Goal: Task Accomplishment & Management: Manage account settings

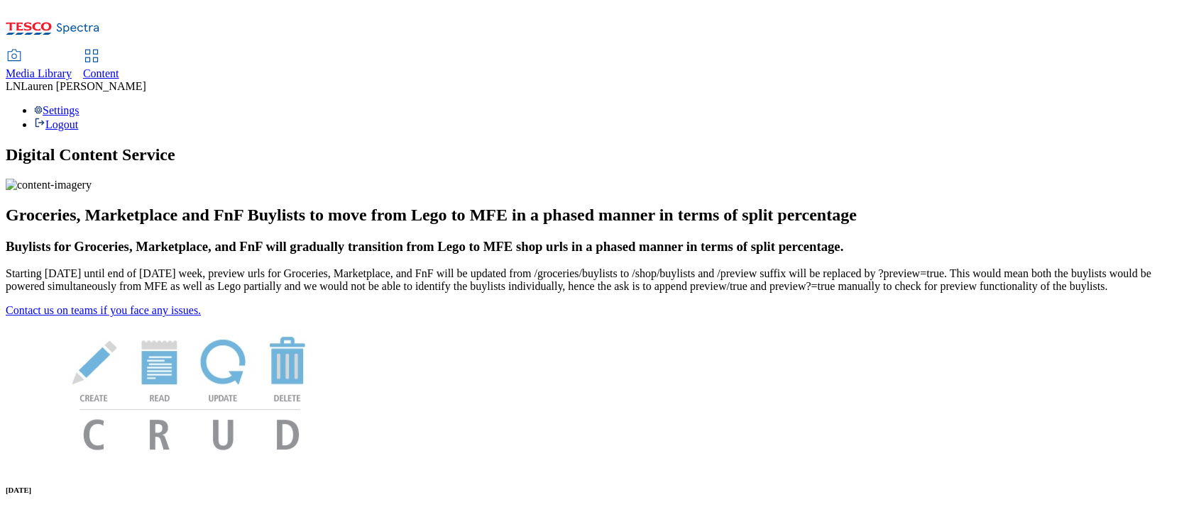
click at [119, 67] on span "Content" at bounding box center [101, 73] width 36 height 12
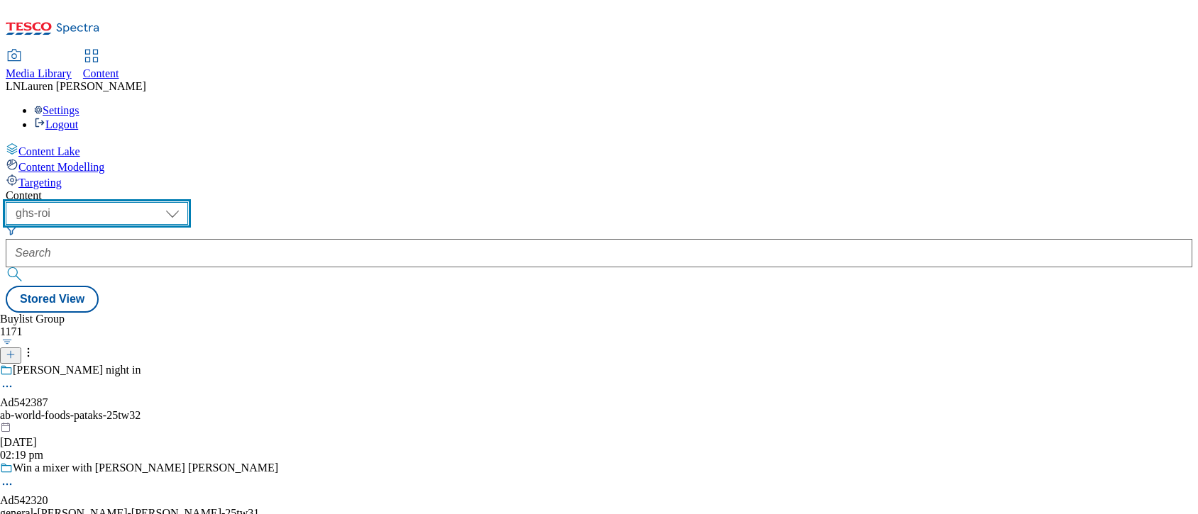
click at [188, 202] on select "ghs-roi ghs-uk" at bounding box center [97, 213] width 182 height 23
select select "ghs-uk"
click at [185, 202] on select "ghs-roi ghs-uk" at bounding box center [97, 213] width 182 height 23
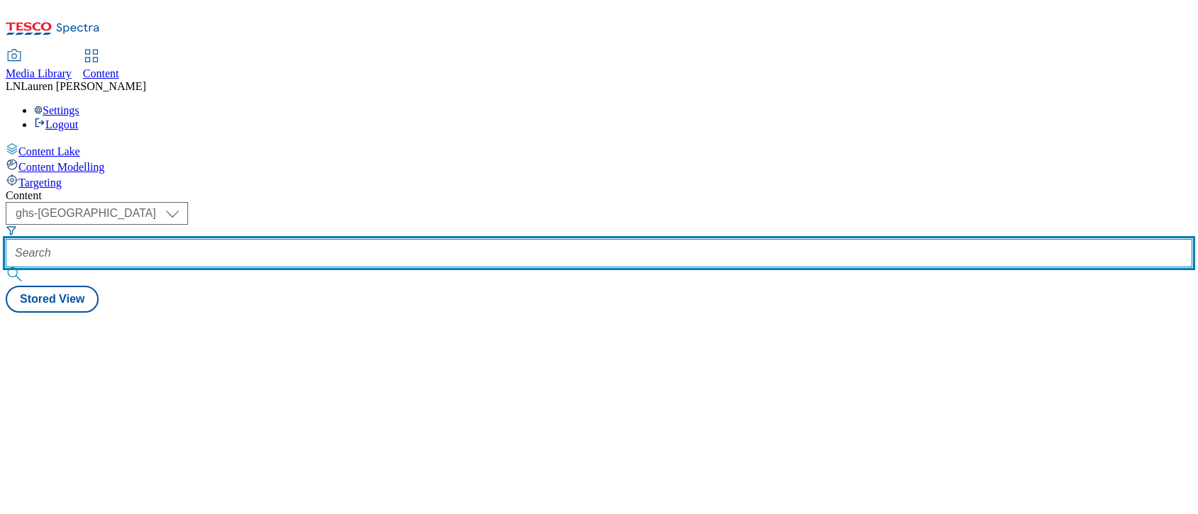
click at [330, 239] on input "text" at bounding box center [599, 253] width 1187 height 28
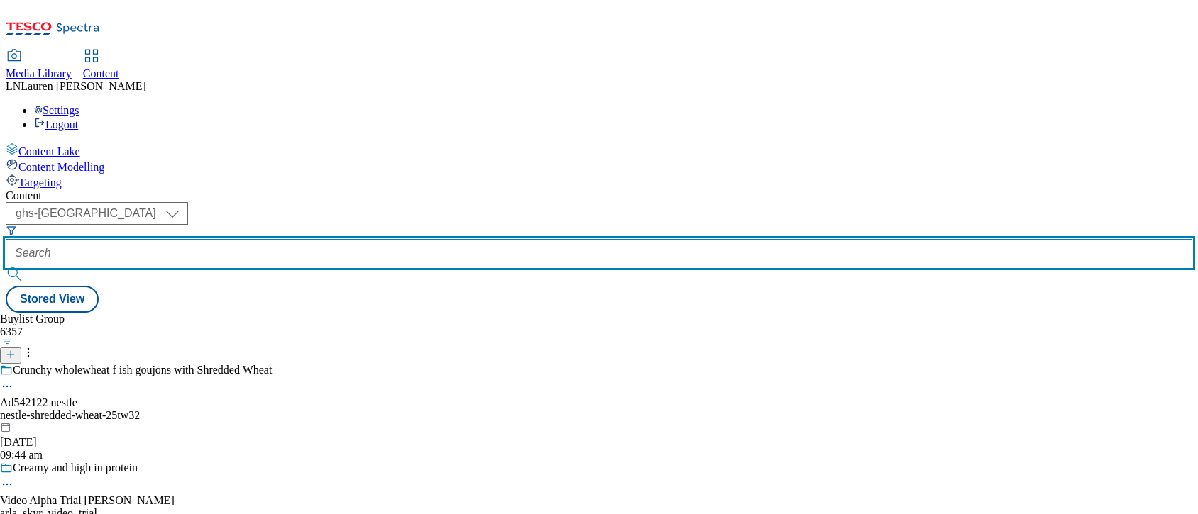
paste input "541948"
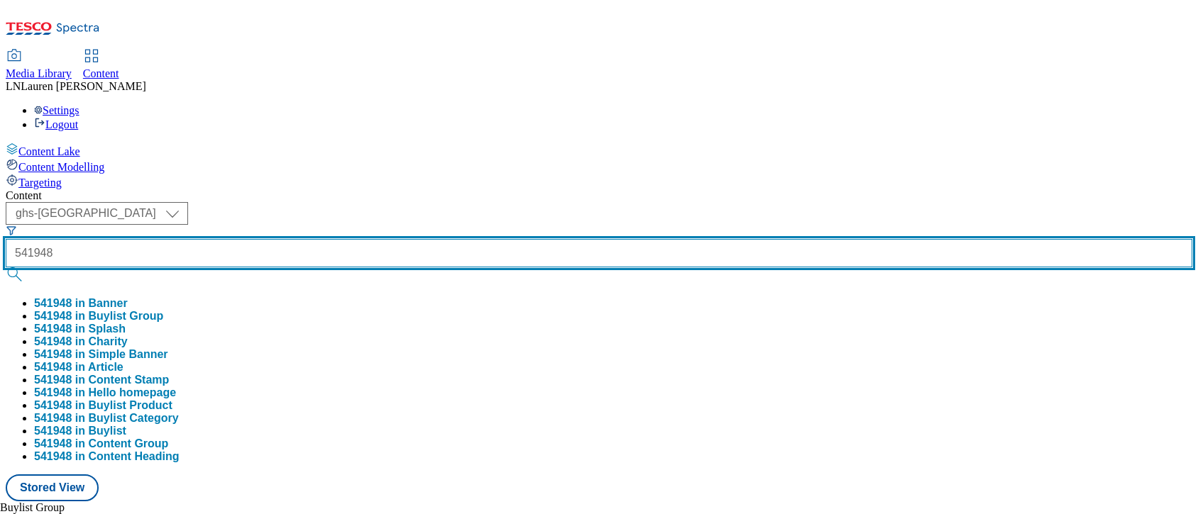
type input "541948"
click at [6, 268] on button "submit" at bounding box center [16, 275] width 20 height 14
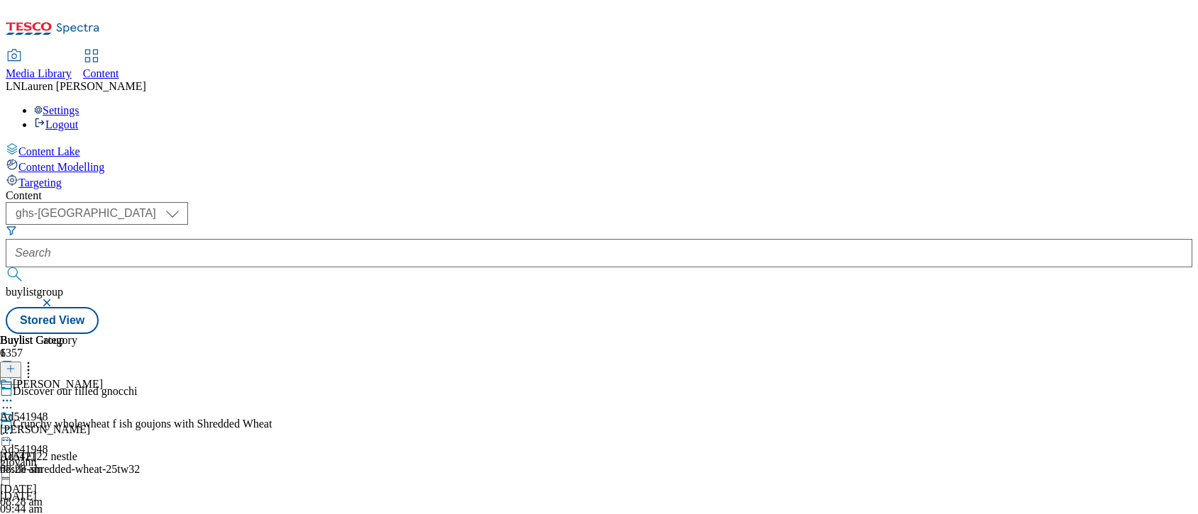
click at [14, 401] on icon at bounding box center [7, 408] width 14 height 14
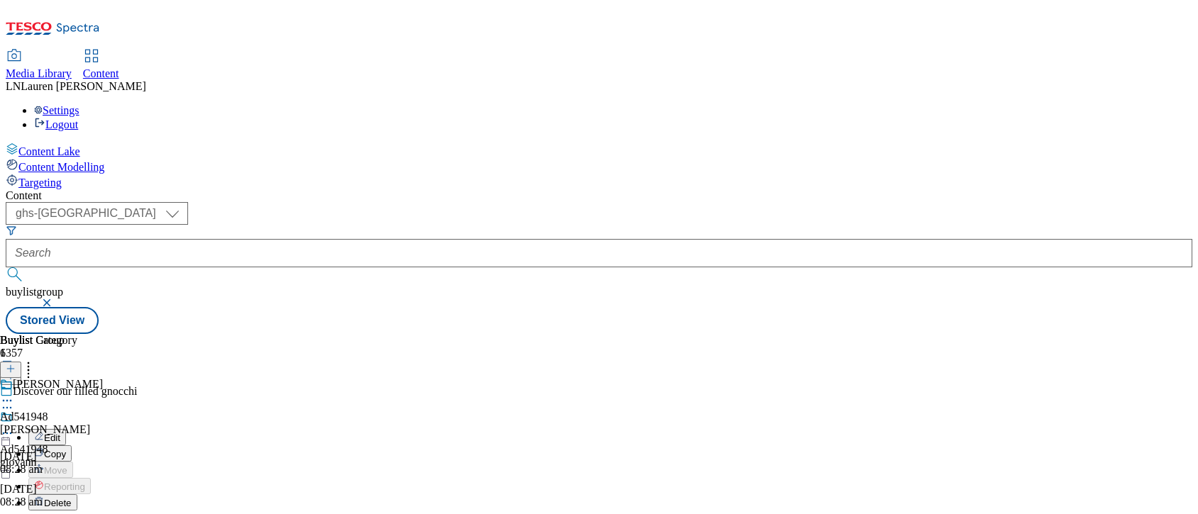
click at [66, 429] on button "Edit" at bounding box center [47, 437] width 38 height 16
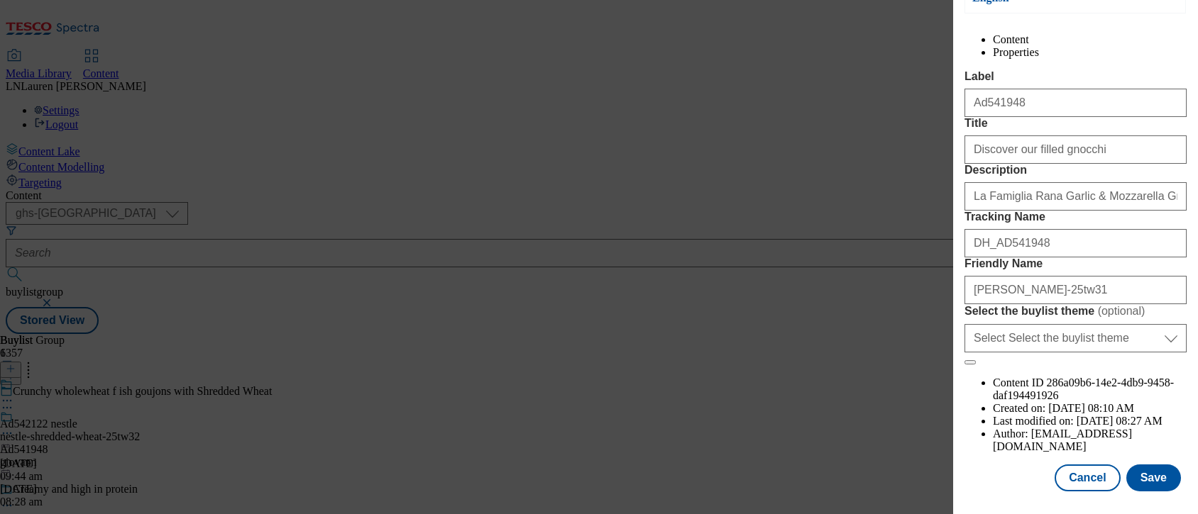
scroll to position [223, 0]
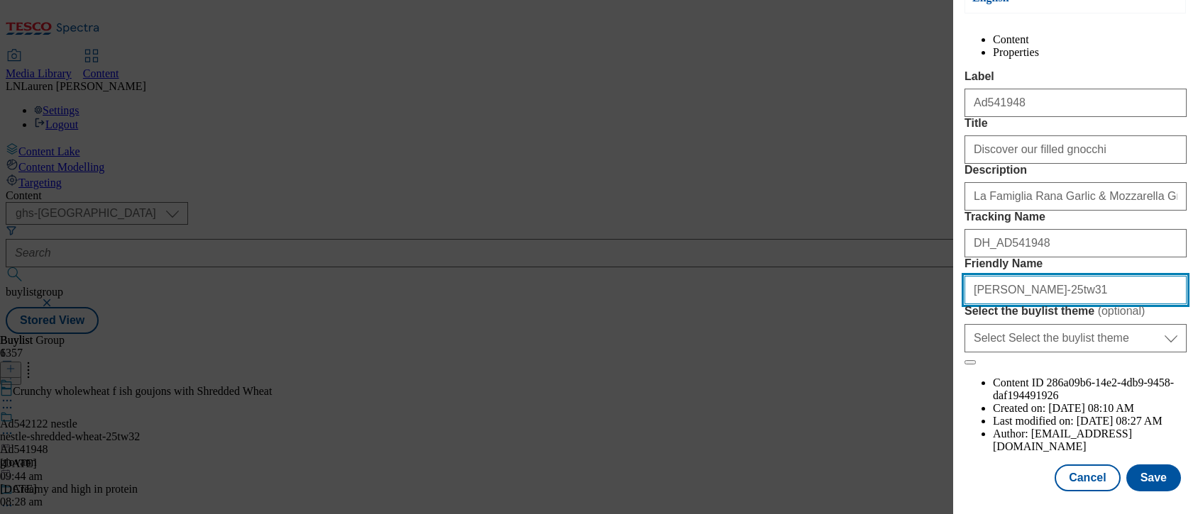
click at [999, 304] on input "giovann-rana-25tw31" at bounding box center [1075, 290] width 222 height 28
click at [1001, 304] on input "giovann-rana-25tw31" at bounding box center [1075, 290] width 222 height 28
type input "giovanni-rana-25tw31"
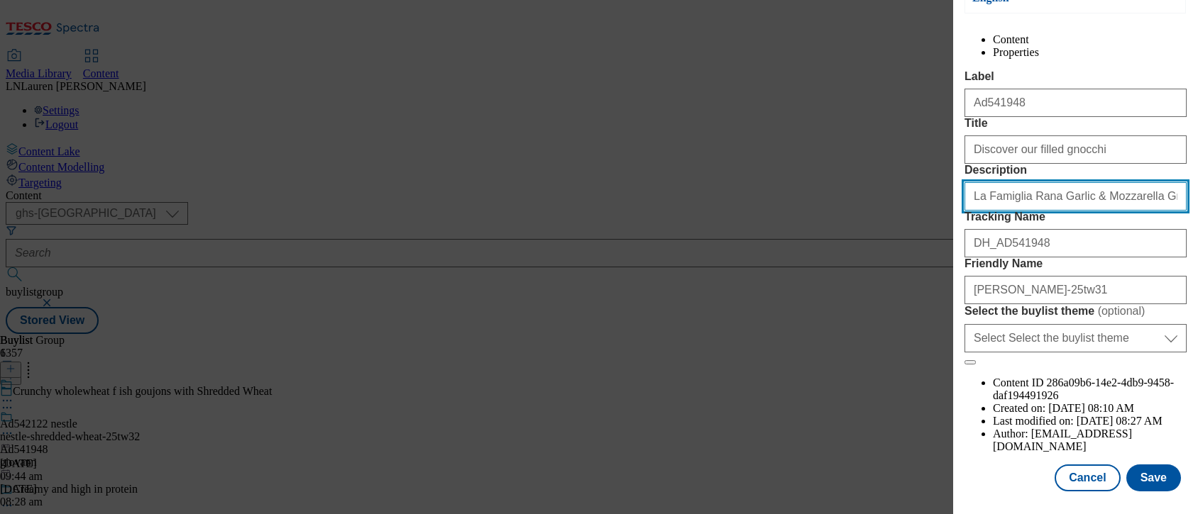
click at [1044, 196] on input "La Famiglia Rana Garlic & Mozzarella Gnocchi 280g" at bounding box center [1075, 196] width 222 height 28
drag, startPoint x: 1044, startPoint y: 196, endPoint x: 1204, endPoint y: 190, distance: 159.8
click at [1197, 190] on html "Icons icon_account icon_add icon_backward_link icon_basket icon_benefits icon_c…" at bounding box center [599, 170] width 1198 height 340
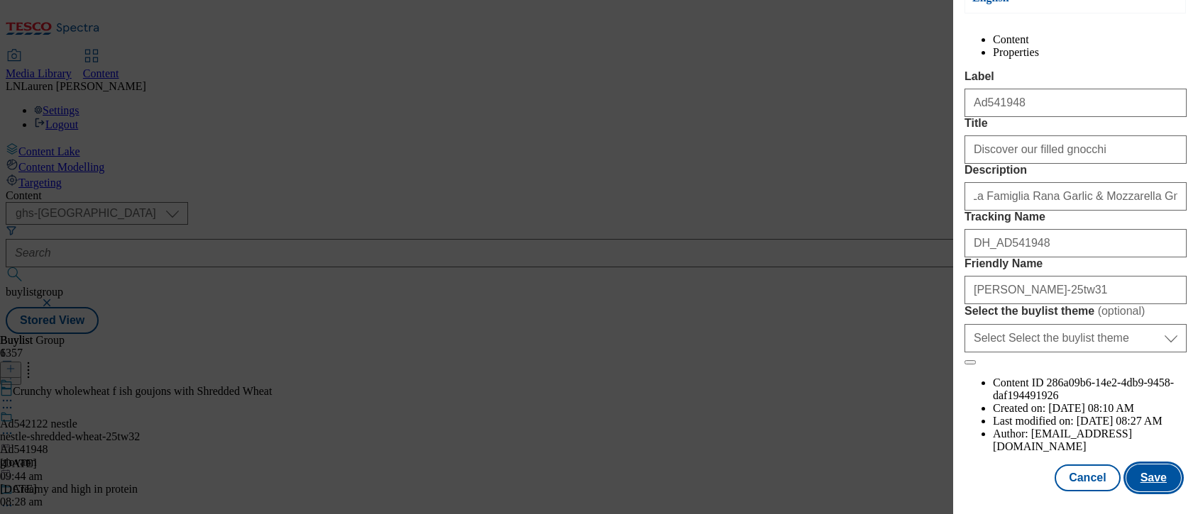
scroll to position [0, 0]
click at [1138, 465] on button "Save" at bounding box center [1153, 478] width 55 height 27
click at [1078, 465] on button "Cancel" at bounding box center [1087, 478] width 65 height 27
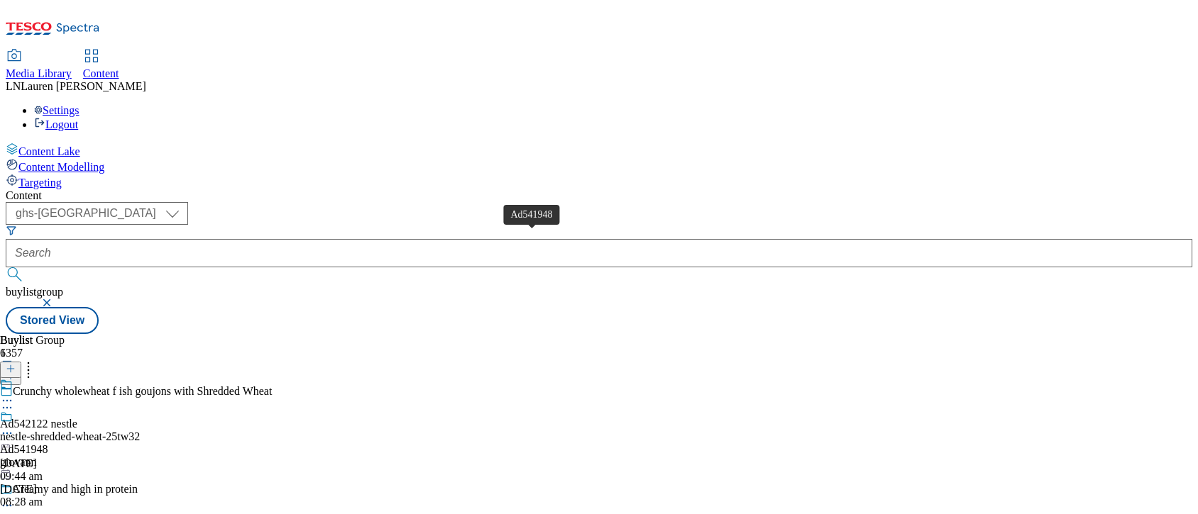
click at [48, 444] on div "Ad541948" at bounding box center [24, 450] width 48 height 13
click at [14, 426] on icon at bounding box center [7, 433] width 14 height 14
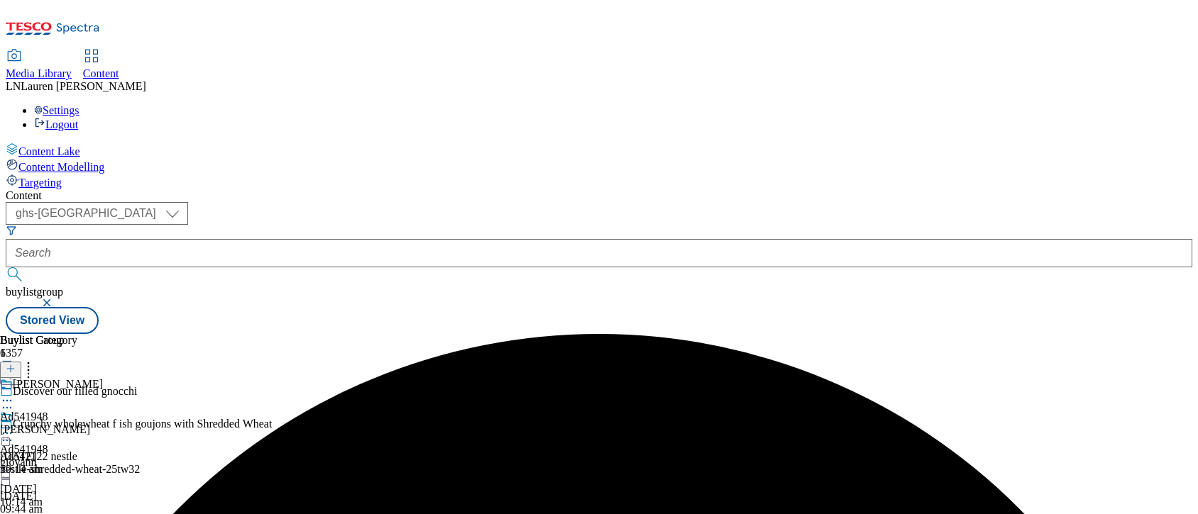
click at [14, 426] on icon at bounding box center [7, 433] width 14 height 14
click at [272, 385] on div "Discover our filled gnocchi" at bounding box center [136, 401] width 272 height 33
click at [14, 401] on icon at bounding box center [7, 408] width 14 height 14
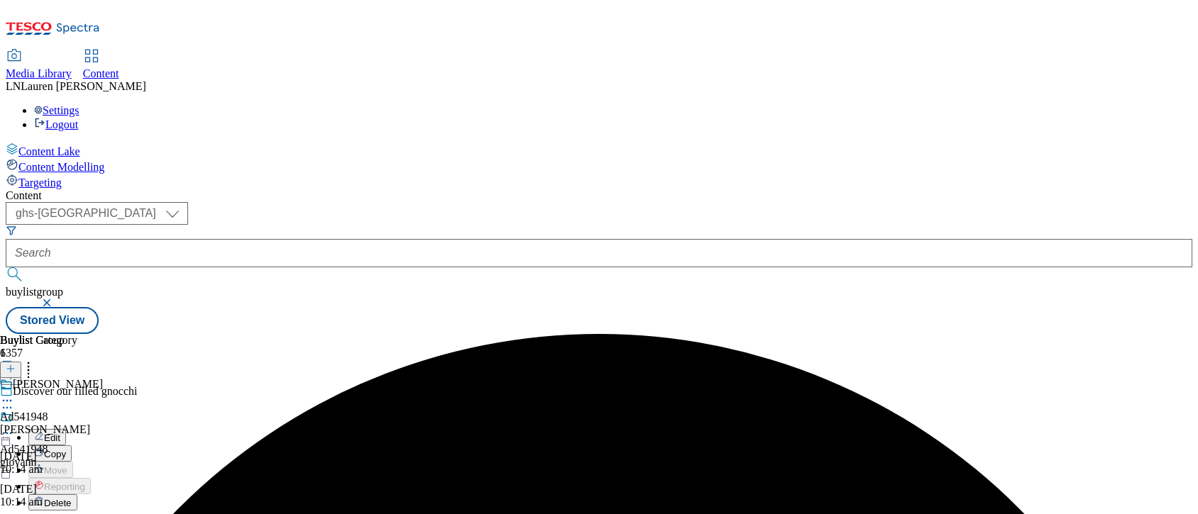
click at [66, 429] on button "Edit" at bounding box center [47, 437] width 38 height 16
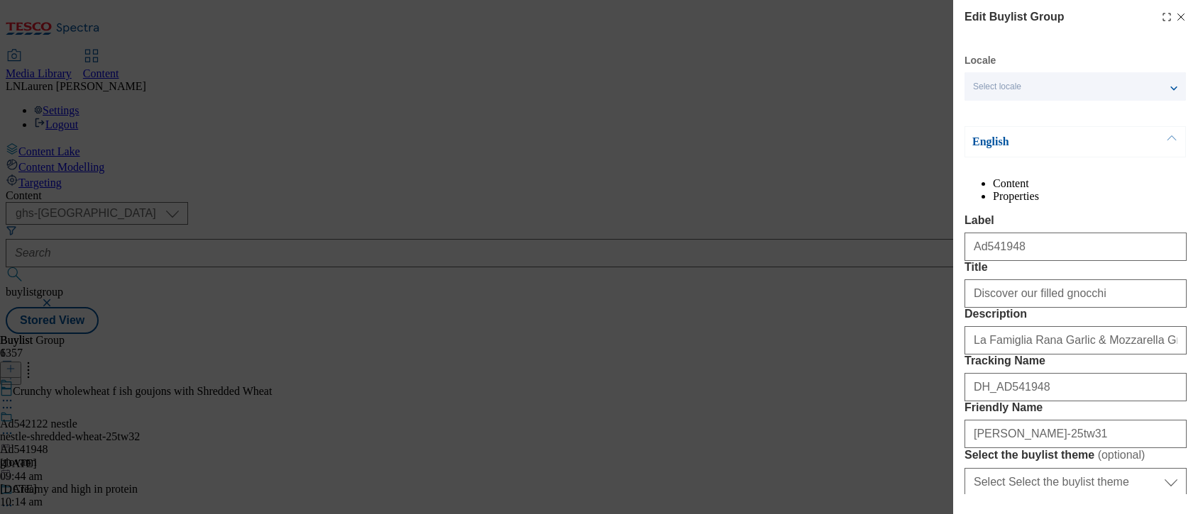
scroll to position [223, 0]
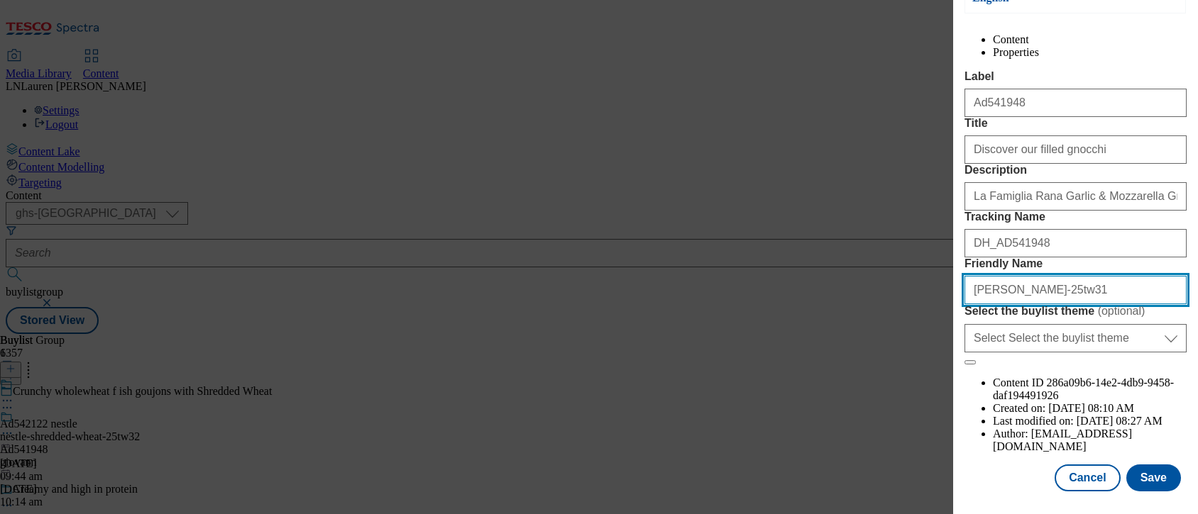
click at [999, 304] on input "giovann-rana-25tw31" at bounding box center [1075, 290] width 222 height 28
click at [1001, 304] on input "giovann-rana-25tw31" at bounding box center [1075, 290] width 222 height 28
type input "giovanni-rana-25tw31"
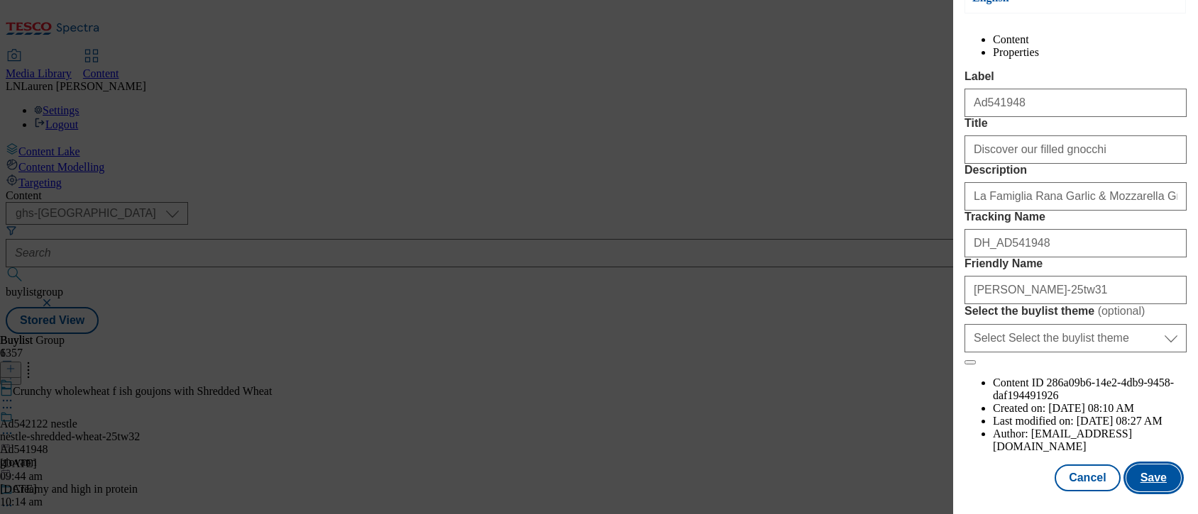
click at [1139, 465] on button "Save" at bounding box center [1153, 478] width 55 height 27
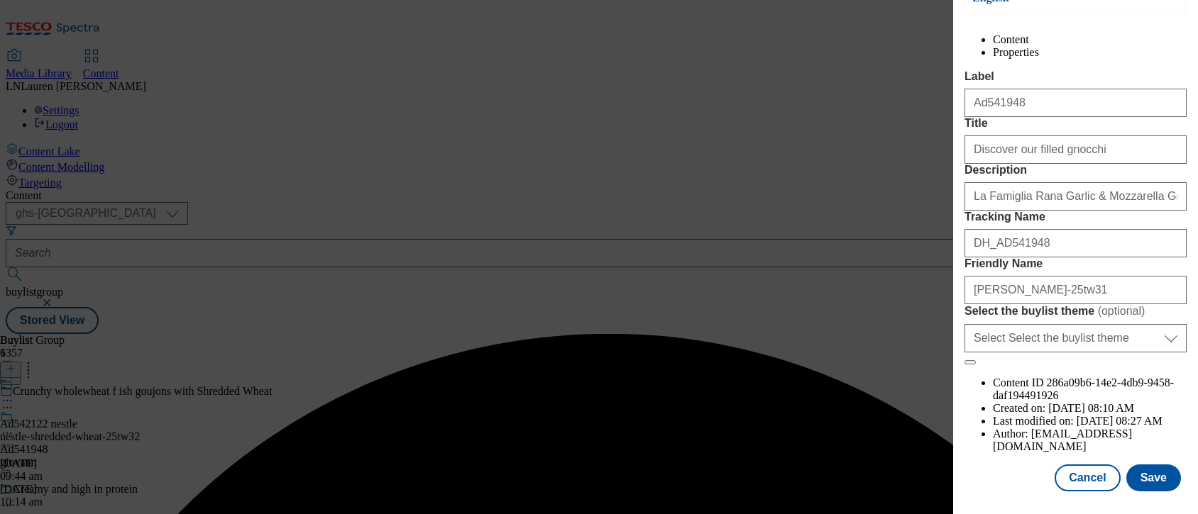
scroll to position [0, 0]
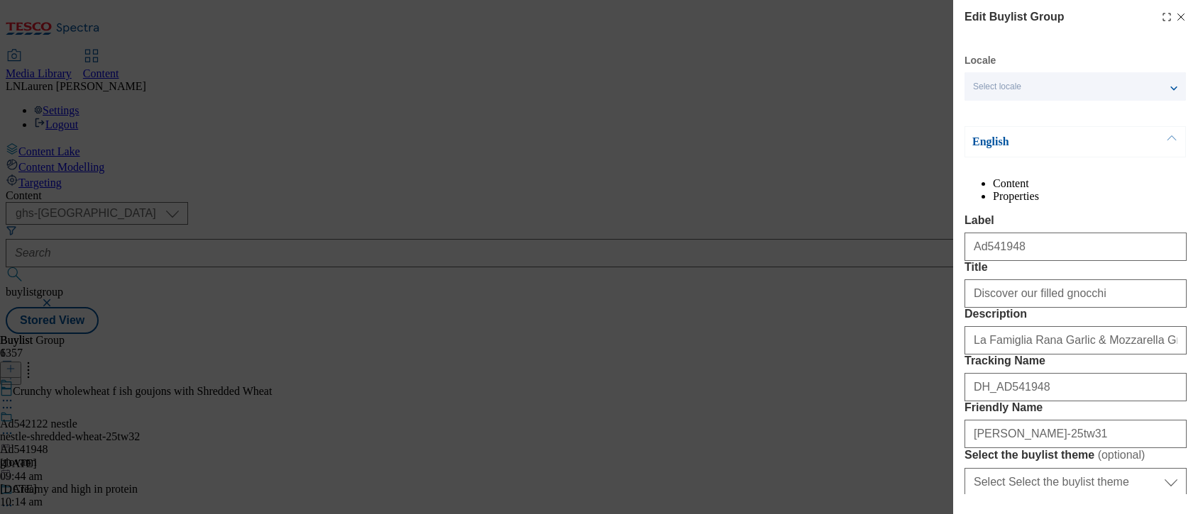
click at [1178, 15] on line "Modal" at bounding box center [1181, 17] width 6 height 6
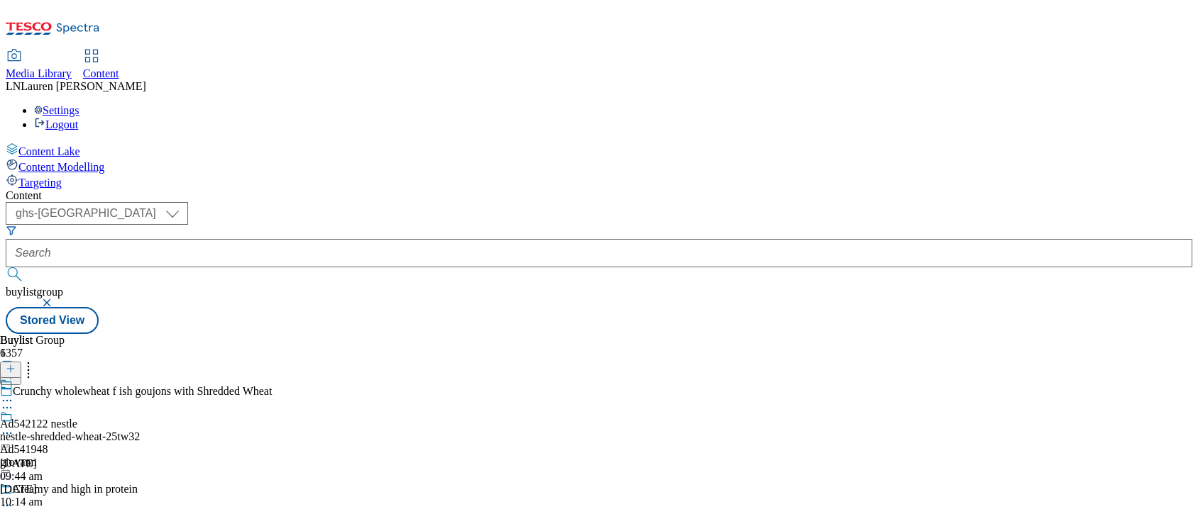
click at [14, 426] on icon at bounding box center [7, 433] width 14 height 14
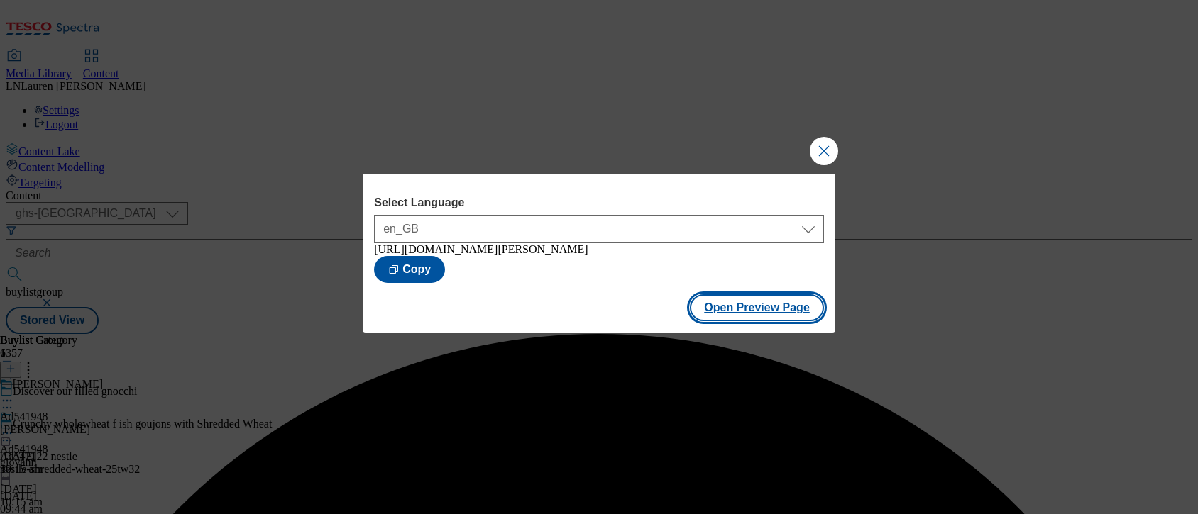
click at [731, 318] on button "Open Preview Page" at bounding box center [757, 307] width 134 height 27
click at [821, 144] on button "Close Modal" at bounding box center [824, 151] width 28 height 28
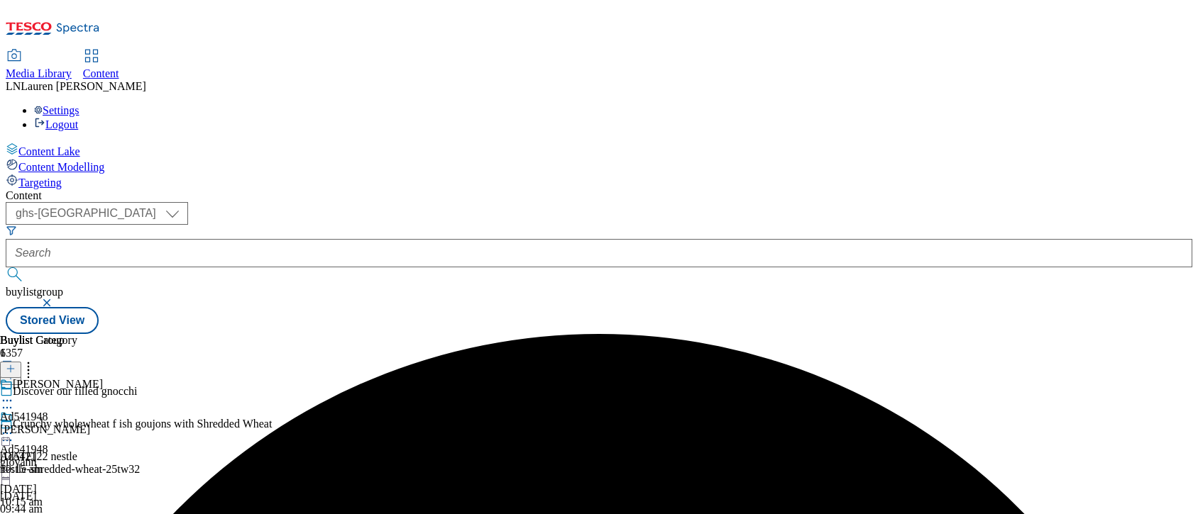
click at [14, 426] on icon at bounding box center [7, 433] width 14 height 14
click at [984, 334] on div "Buylist Group 6357 Discover our filled gnocchi Crunchy wholewheat f ish goujons…" at bounding box center [599, 334] width 1187 height 0
click at [14, 394] on icon at bounding box center [7, 401] width 14 height 14
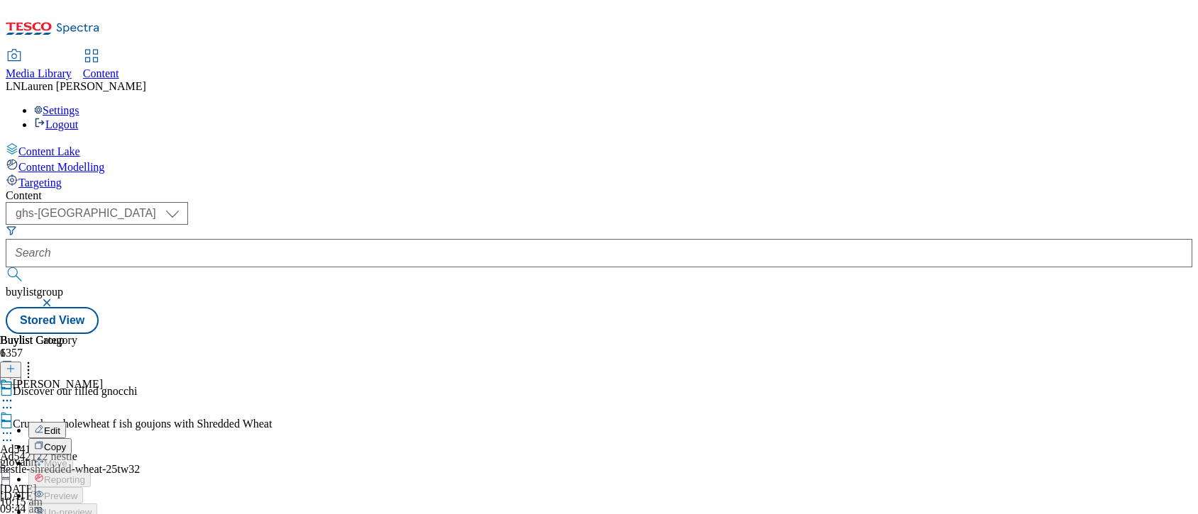
click at [66, 422] on button "Edit" at bounding box center [47, 430] width 38 height 16
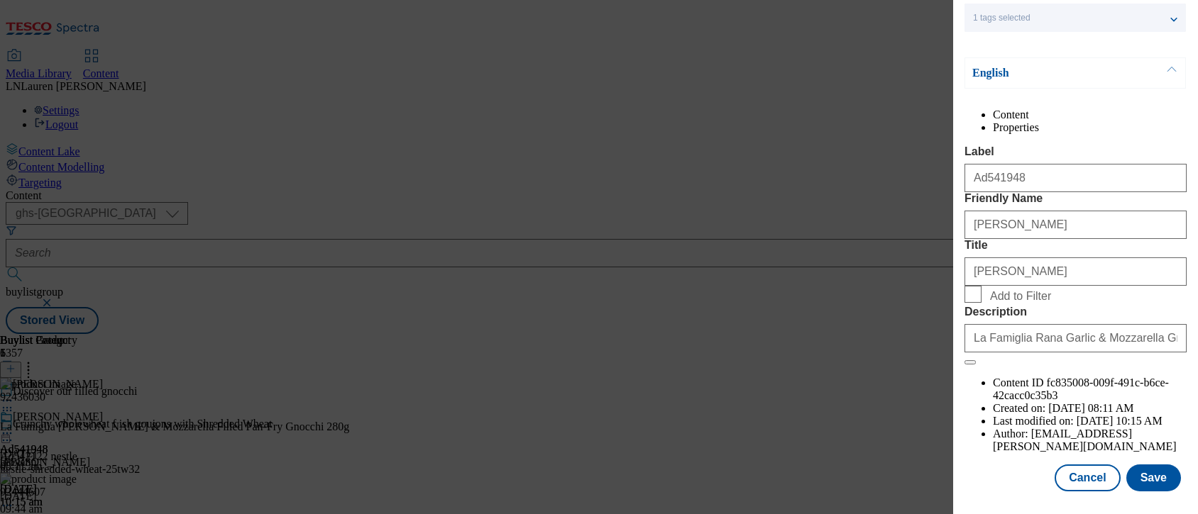
scroll to position [197, 0]
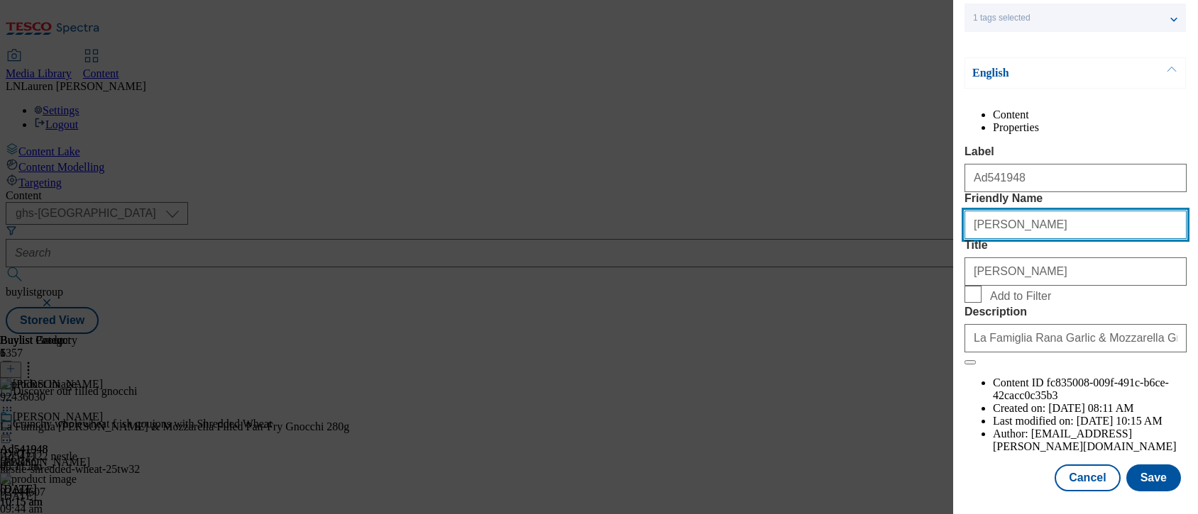
click at [999, 225] on input "giovann-rana" at bounding box center [1075, 225] width 222 height 28
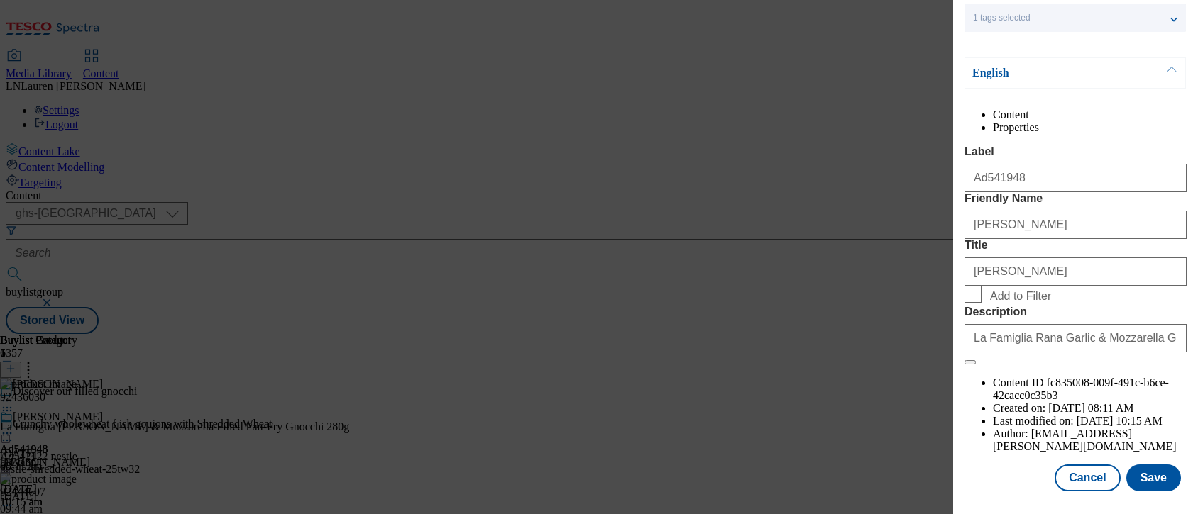
scroll to position [0, 0]
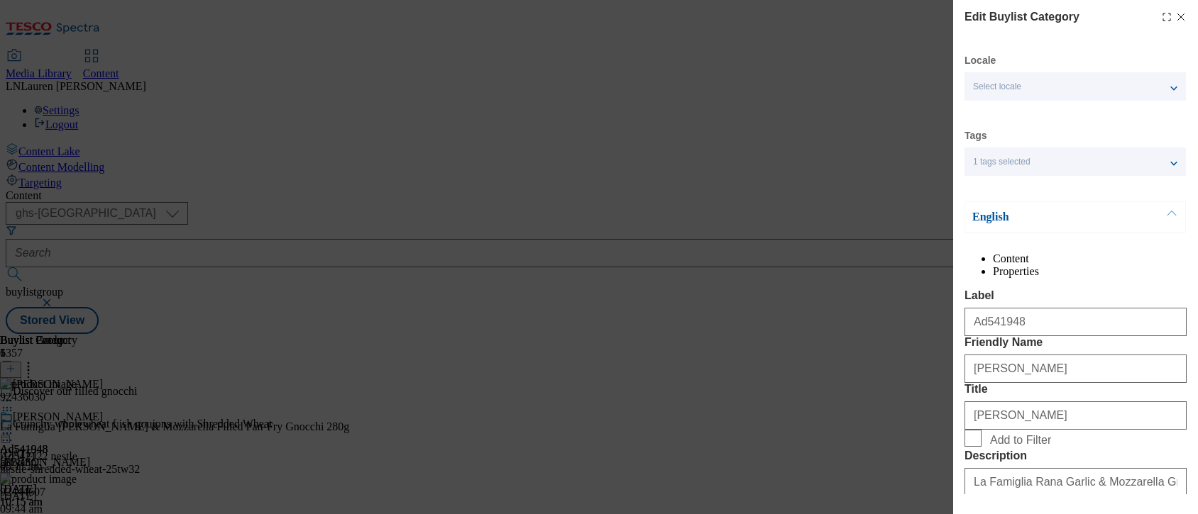
click at [1175, 14] on icon "Modal" at bounding box center [1180, 16] width 11 height 11
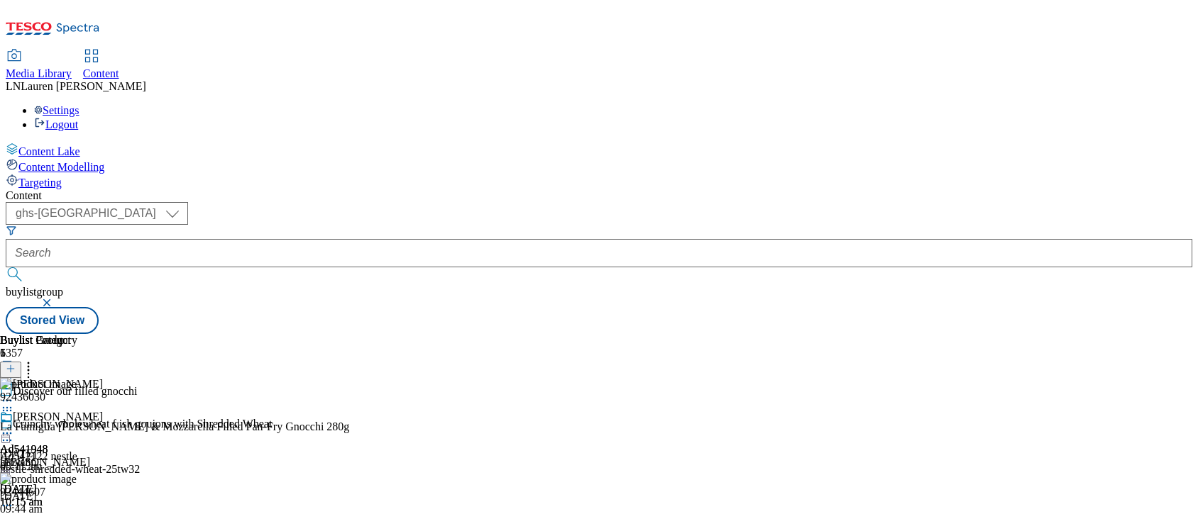
click at [935, 189] on div "Content ( optional ) ghs-roi ghs-uk ghs-uk buylistgroup Stored View Buylist Gro…" at bounding box center [599, 261] width 1187 height 145
click at [937, 189] on div "Content" at bounding box center [599, 195] width 1187 height 13
